Goal: Task Accomplishment & Management: Manage account settings

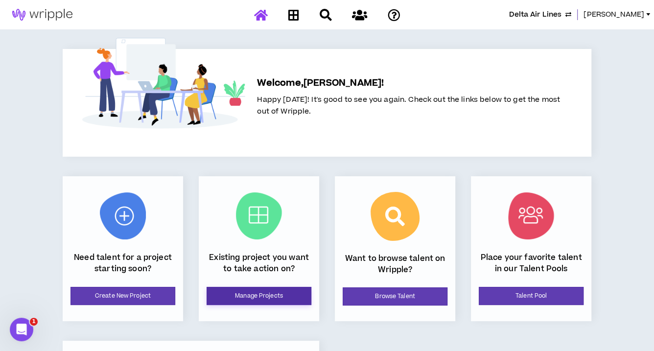
click at [272, 298] on link "Manage Projects" at bounding box center [259, 296] width 105 height 18
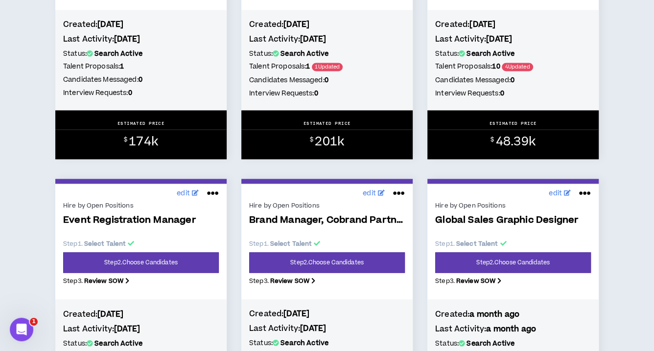
scroll to position [1033, 0]
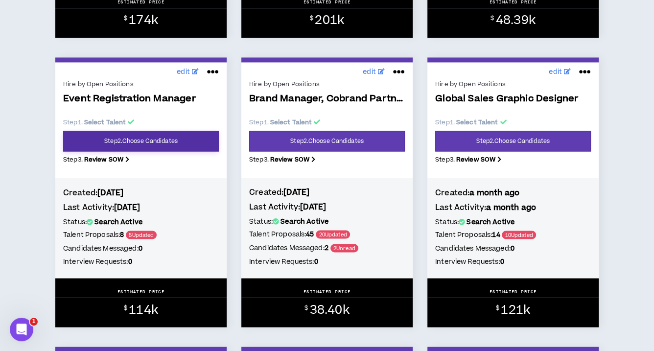
click at [195, 143] on link "Step 2 . Choose Candidates" at bounding box center [141, 141] width 156 height 21
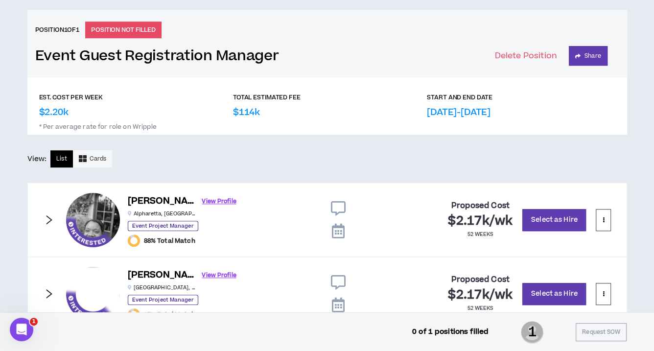
scroll to position [460, 0]
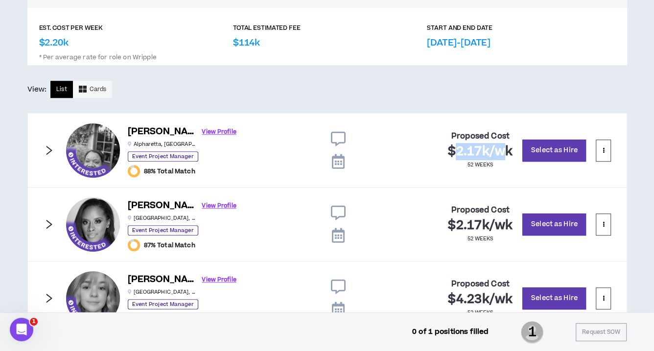
drag, startPoint x: 457, startPoint y: 147, endPoint x: 505, endPoint y: 150, distance: 48.0
click at [505, 150] on span "$2.17k / wk" at bounding box center [480, 151] width 65 height 17
click at [480, 148] on span "$2.17k / wk" at bounding box center [480, 151] width 65 height 17
drag, startPoint x: 459, startPoint y: 150, endPoint x: 504, endPoint y: 149, distance: 45.5
click at [504, 149] on span "$2.17k / wk" at bounding box center [480, 151] width 65 height 17
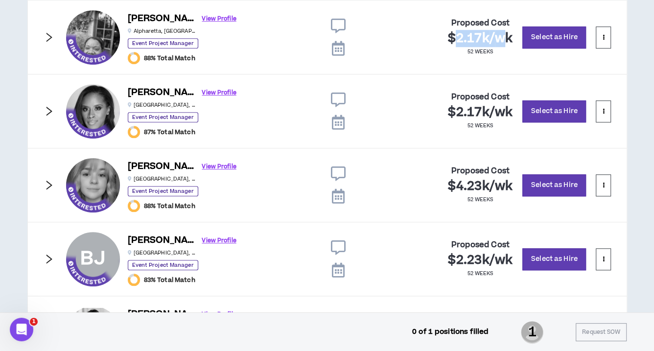
scroll to position [515, 0]
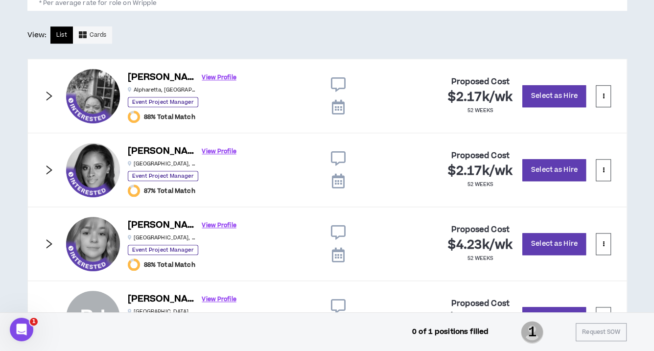
click at [55, 95] on div "[PERSON_NAME] View Profile Alpharetta , [GEOGRAPHIC_DATA] Event Project Manager…" at bounding box center [326, 96] width 599 height 74
click at [49, 96] on icon "right" at bounding box center [49, 96] width 11 height 11
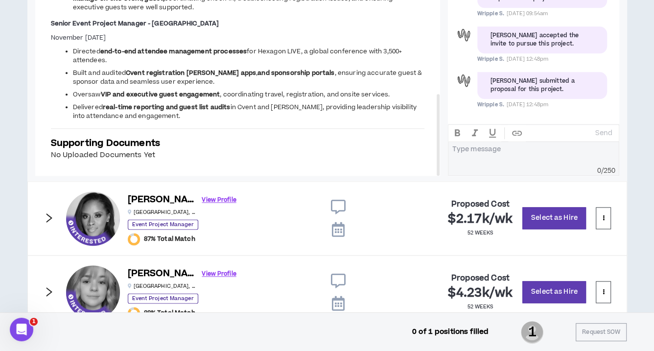
scroll to position [707, 0]
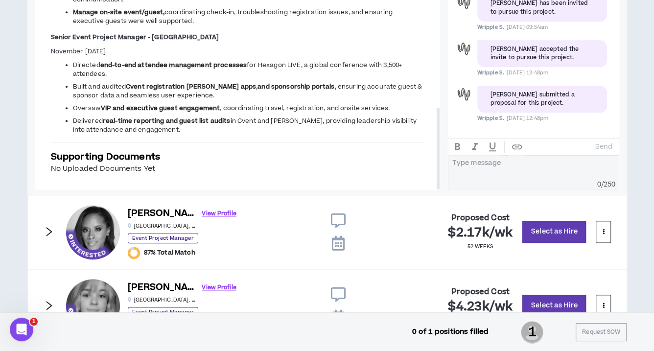
click at [49, 232] on icon "right" at bounding box center [49, 231] width 11 height 11
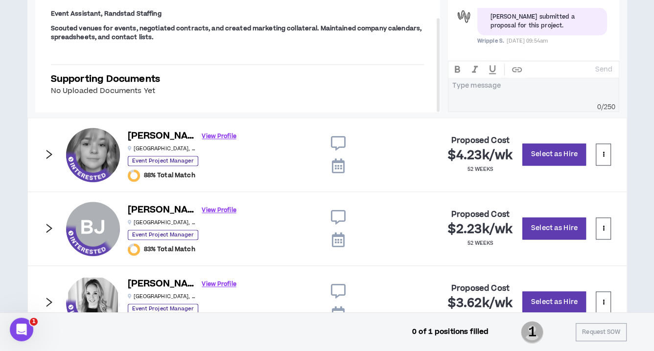
scroll to position [869, 0]
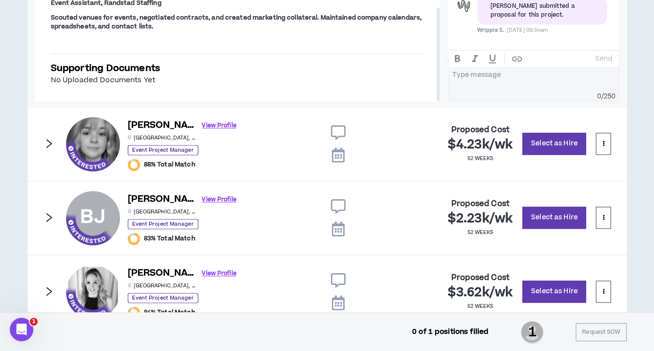
click at [46, 217] on icon "right" at bounding box center [49, 217] width 11 height 11
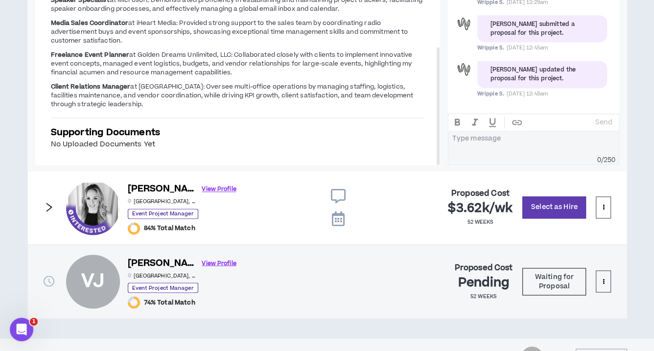
scroll to position [595, 0]
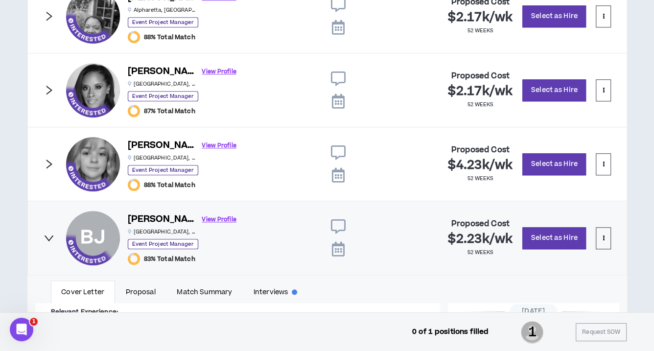
click at [49, 165] on icon "right" at bounding box center [49, 164] width 11 height 11
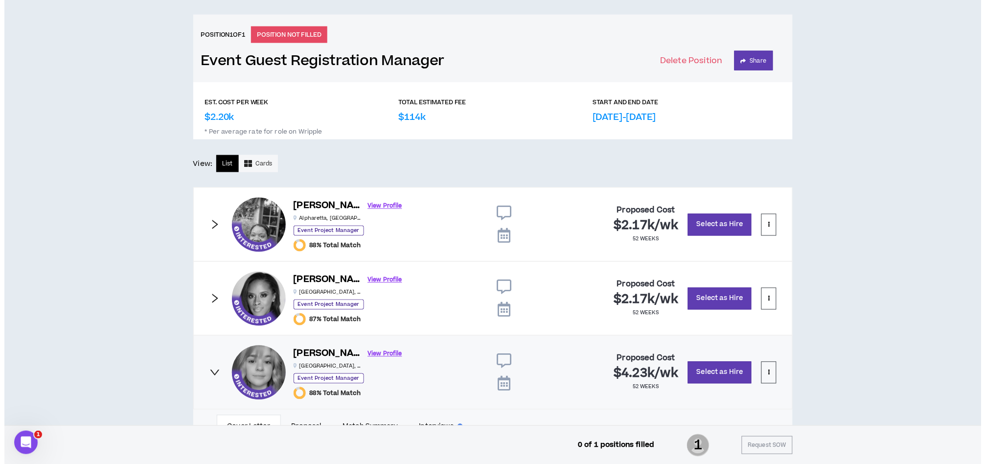
scroll to position [0, 0]
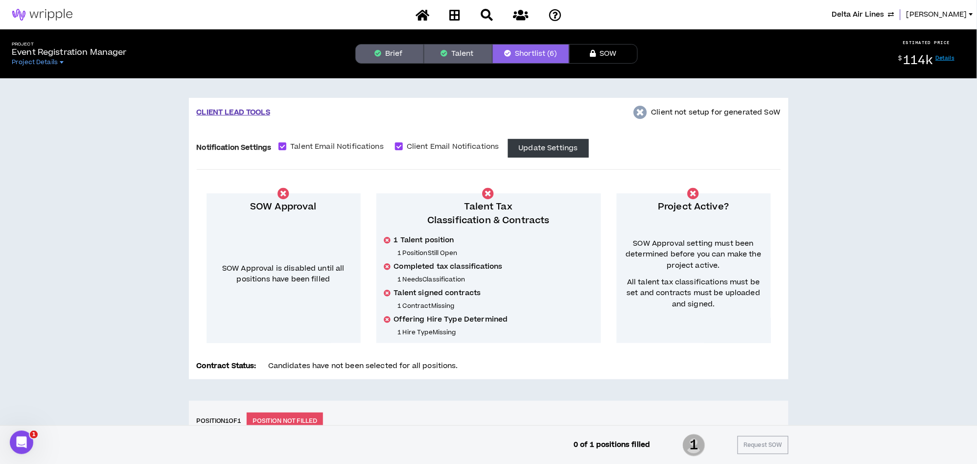
click at [415, 15] on link at bounding box center [422, 14] width 19 height 17
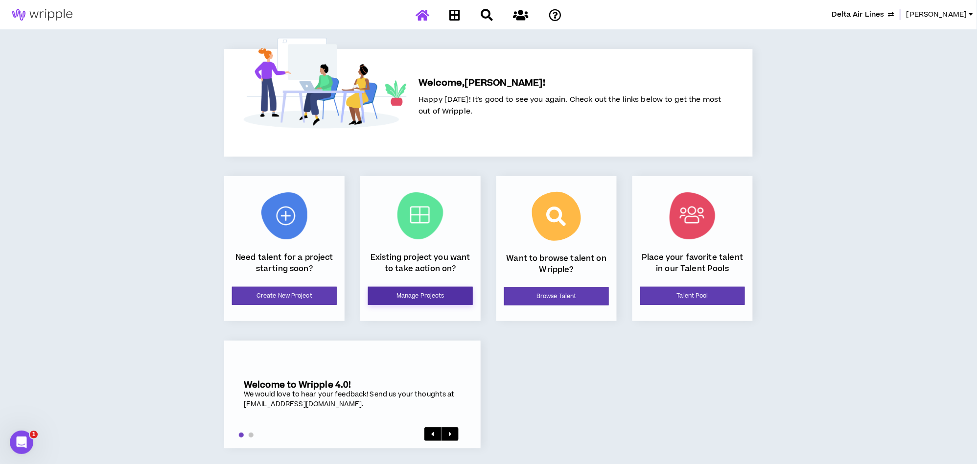
click at [452, 293] on link "Manage Projects" at bounding box center [420, 296] width 105 height 18
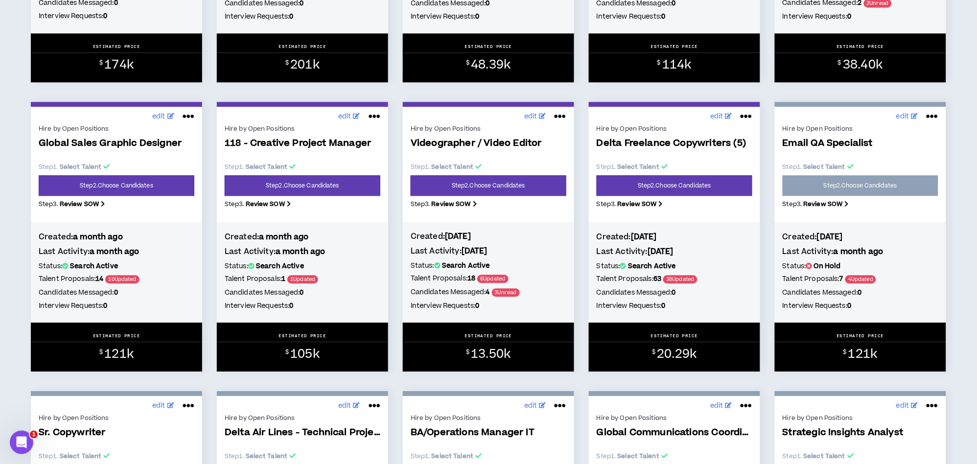
scroll to position [761, 0]
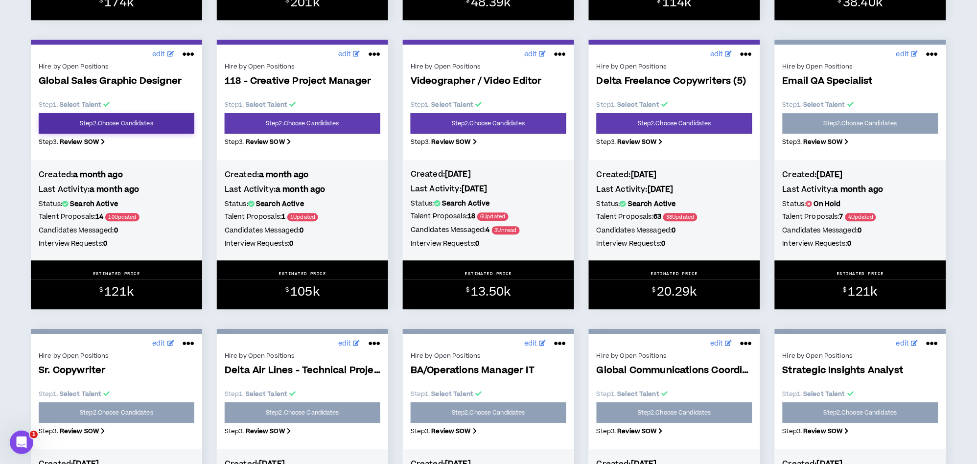
click at [147, 123] on link "Step 2 . Choose Candidates" at bounding box center [117, 123] width 156 height 21
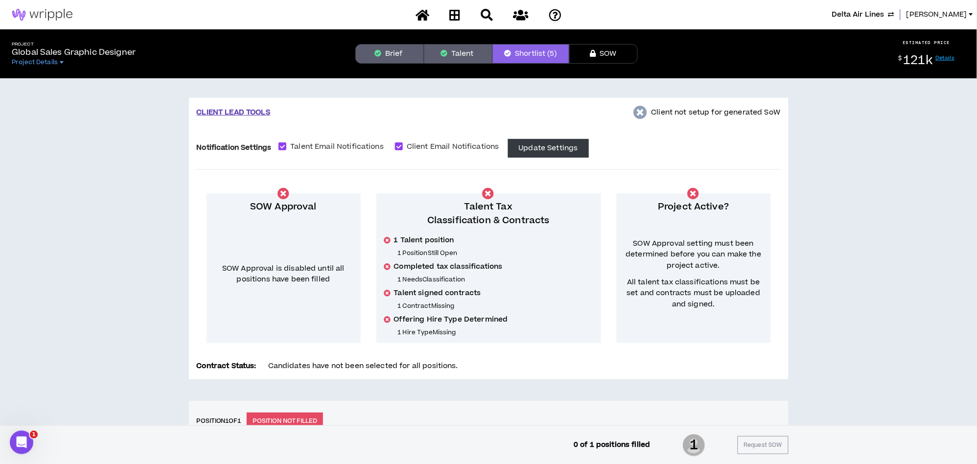
click at [392, 57] on button "Brief" at bounding box center [389, 54] width 69 height 20
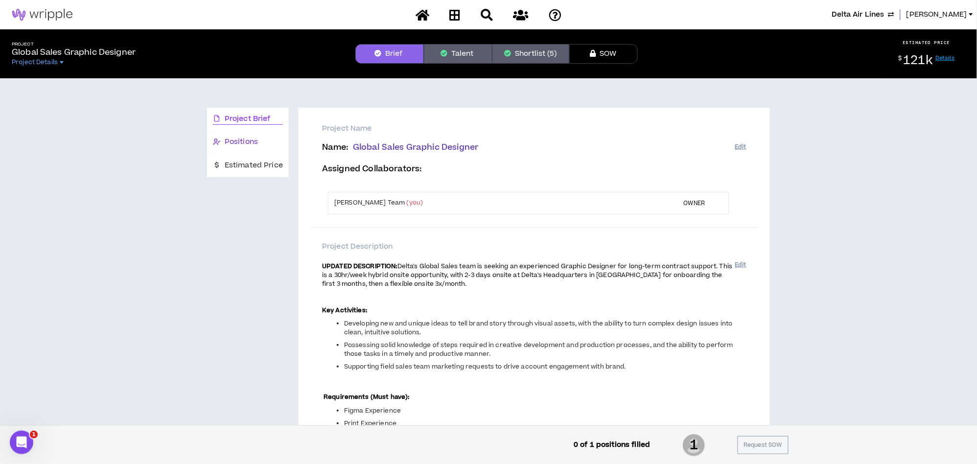
click at [249, 142] on span "Positions" at bounding box center [241, 142] width 33 height 11
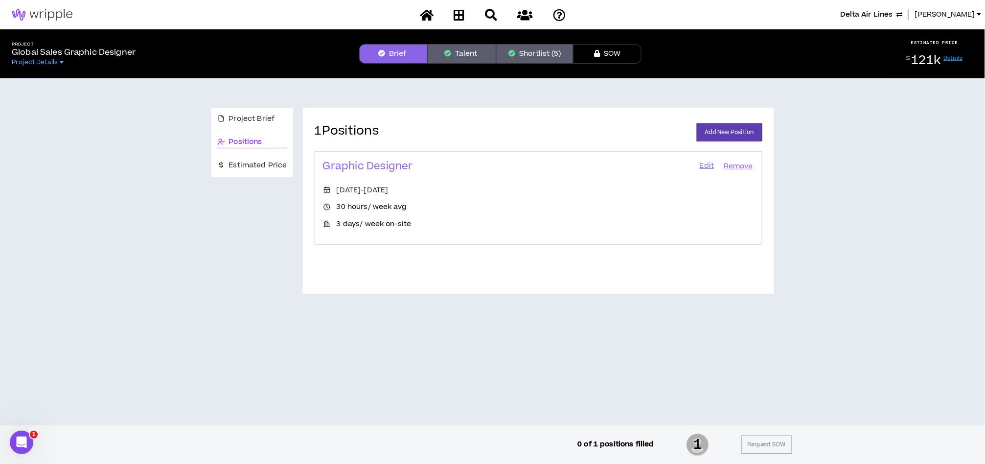
click at [661, 166] on link "Edit" at bounding box center [707, 167] width 17 height 14
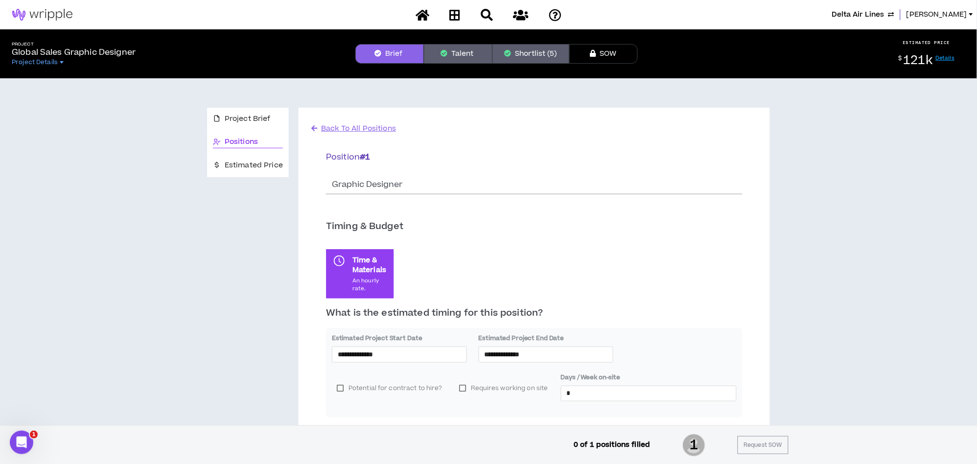
click at [390, 48] on button "Brief" at bounding box center [389, 54] width 69 height 20
click at [265, 116] on span "Project Brief" at bounding box center [248, 119] width 46 height 11
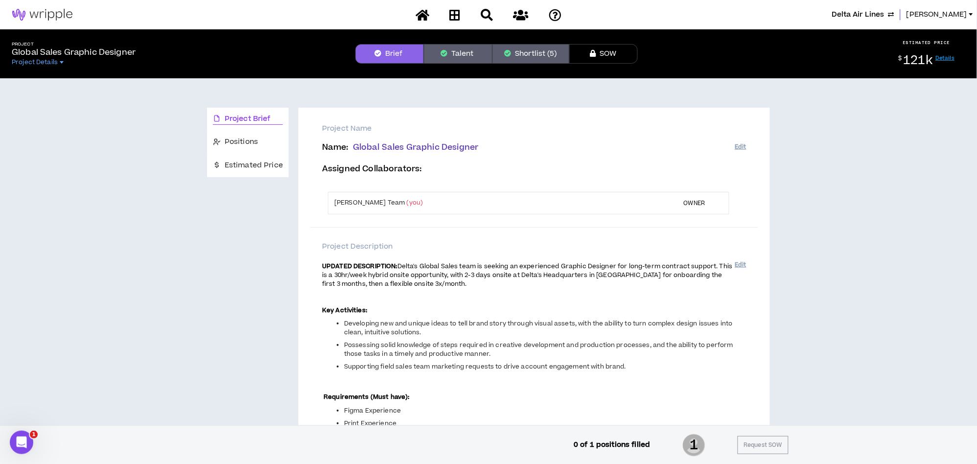
click at [471, 52] on button "Talent" at bounding box center [458, 54] width 69 height 20
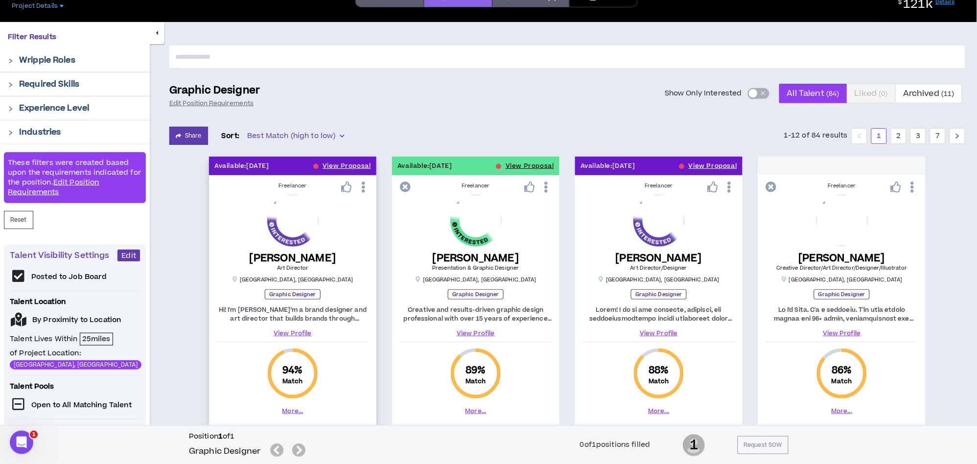
scroll to position [217, 0]
